Goal: Transaction & Acquisition: Purchase product/service

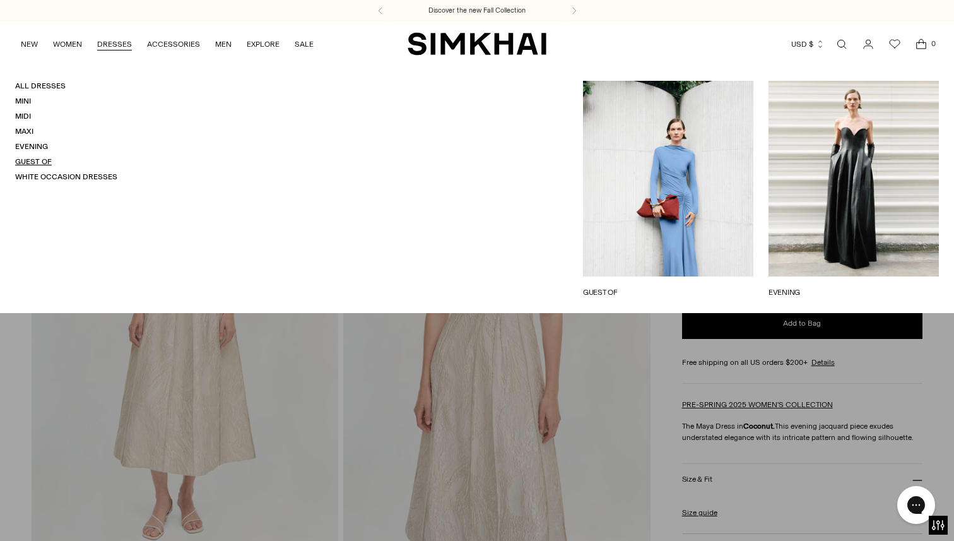
click at [33, 162] on link "Guest Of" at bounding box center [33, 161] width 37 height 9
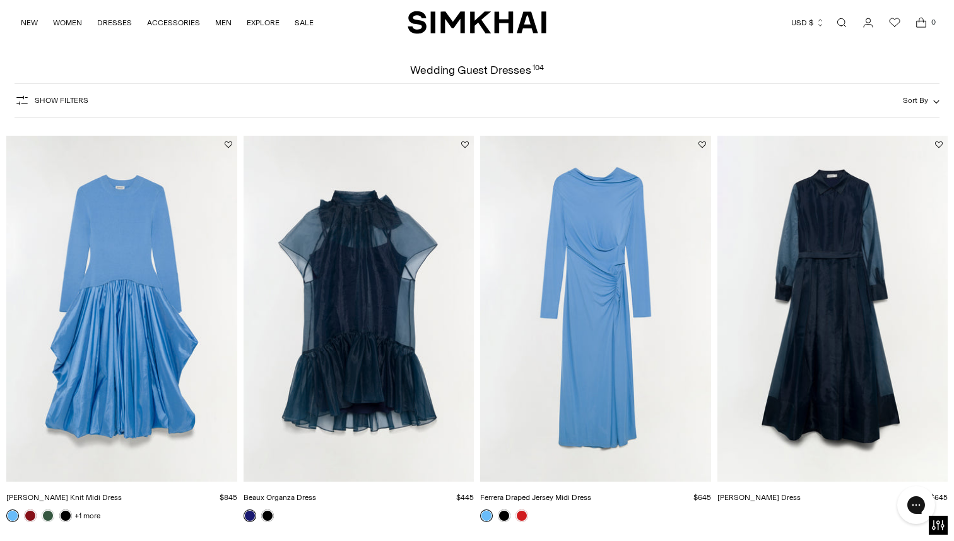
scroll to position [42, 0]
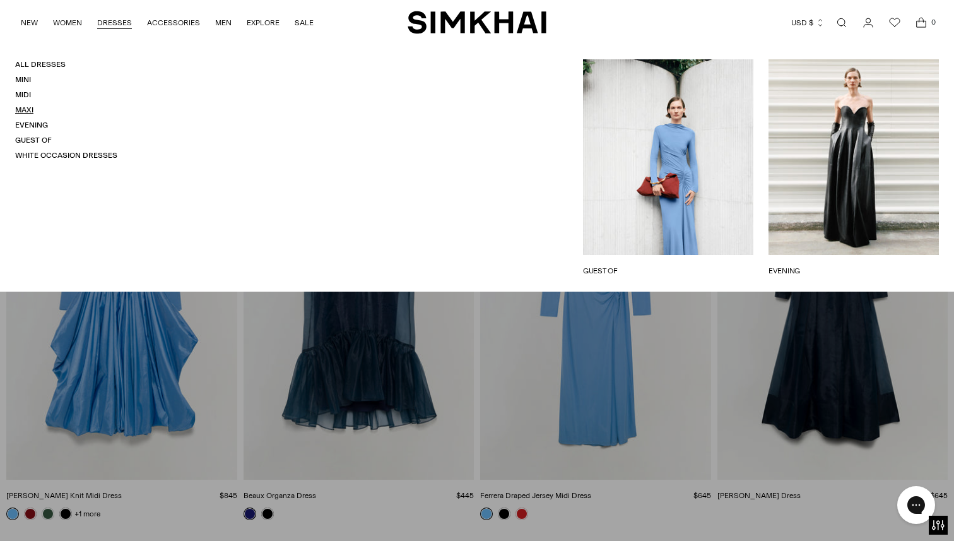
click at [29, 113] on link "Maxi" at bounding box center [24, 109] width 18 height 9
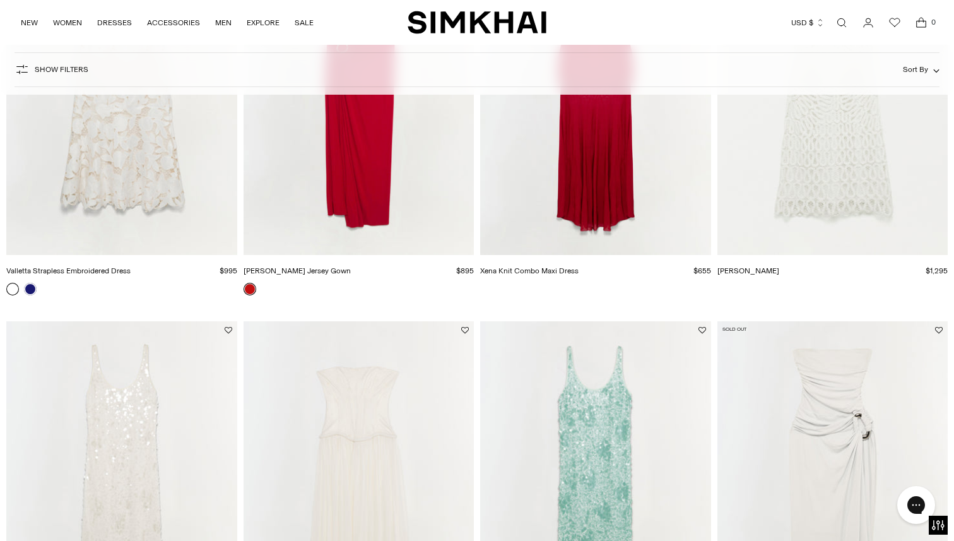
scroll to position [1918, 0]
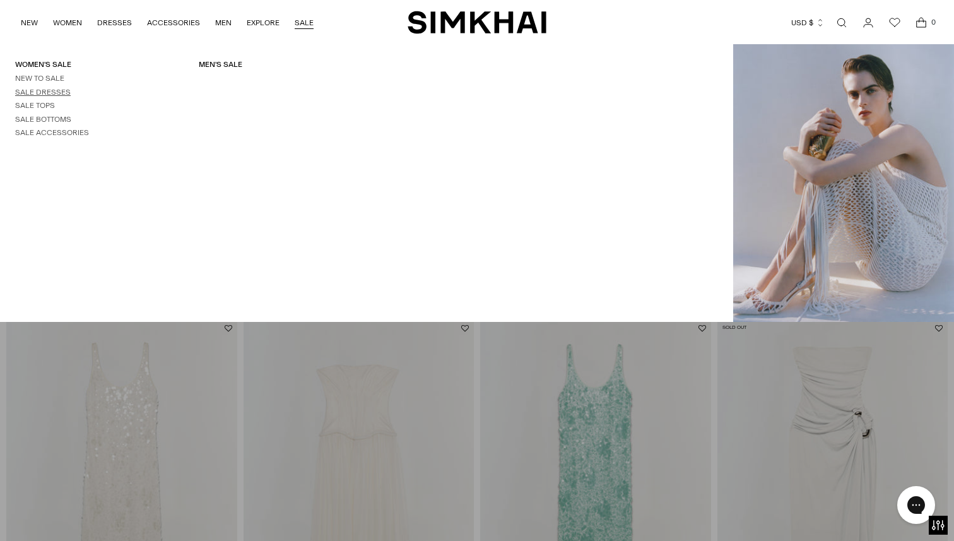
click at [61, 92] on link "Sale Dresses" at bounding box center [43, 92] width 56 height 9
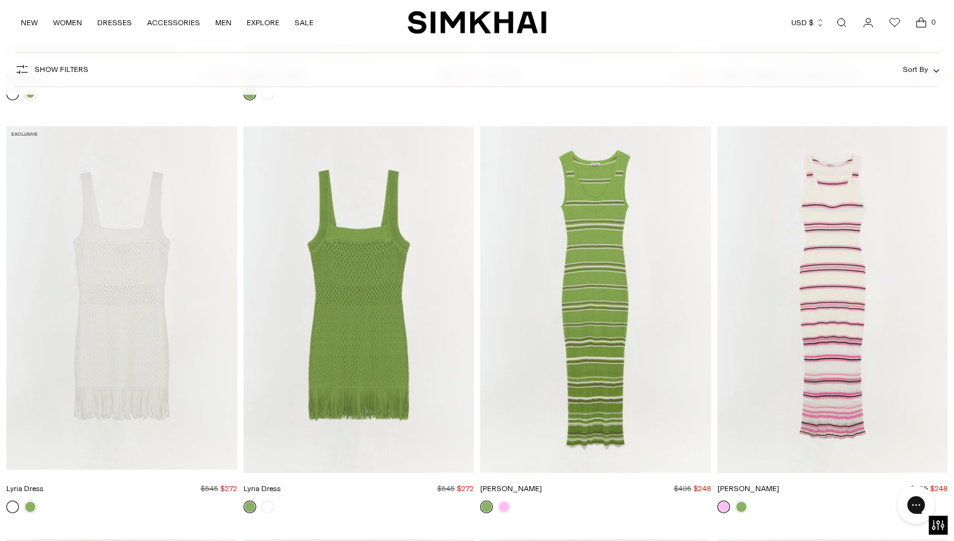
scroll to position [17469, 0]
